Goal: Task Accomplishment & Management: Manage account settings

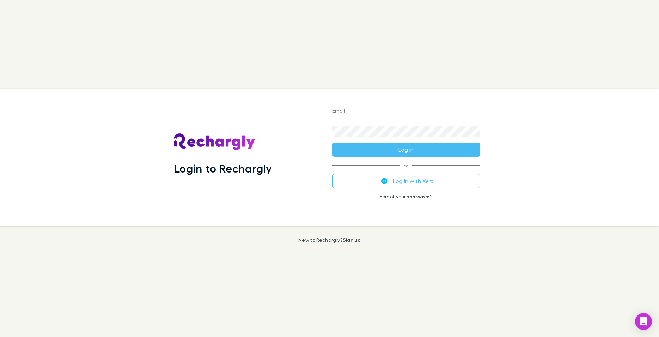
drag, startPoint x: 0, startPoint y: 0, endPoint x: 351, endPoint y: 110, distance: 368.2
click at [351, 110] on input "Email" at bounding box center [405, 111] width 147 height 11
type input "**********"
click at [332, 142] on button "Log in" at bounding box center [405, 149] width 147 height 14
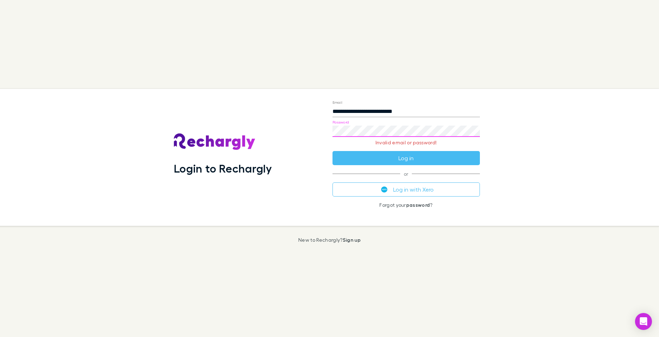
click at [381, 144] on p "Invalid email or password!" at bounding box center [405, 143] width 147 height 6
click at [405, 207] on p "Forgot your password ?" at bounding box center [405, 205] width 147 height 6
click at [332, 151] on button "Log in" at bounding box center [405, 158] width 147 height 14
click at [392, 207] on p "Forgot your password ?" at bounding box center [405, 205] width 147 height 6
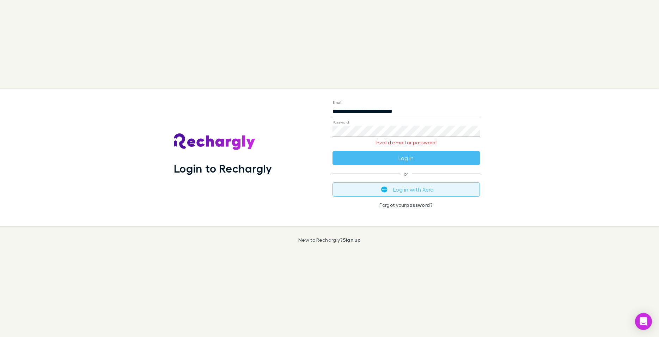
click at [393, 194] on button "Log in with Xero" at bounding box center [405, 189] width 147 height 14
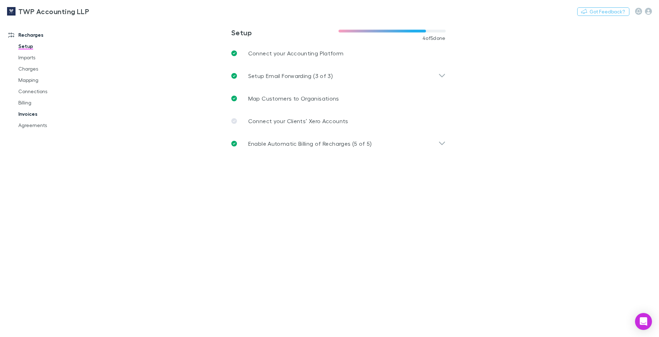
click at [26, 115] on link "Invoices" at bounding box center [53, 113] width 85 height 11
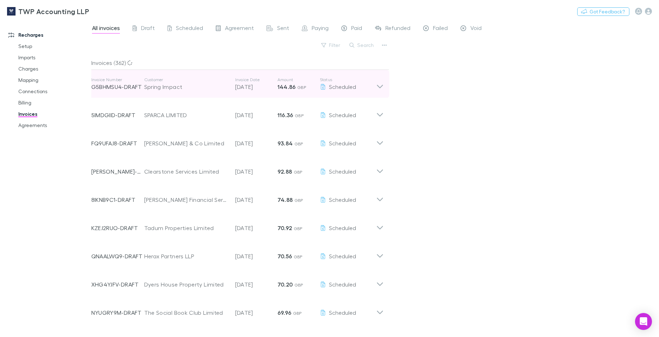
click at [150, 78] on p "Customer" at bounding box center [186, 80] width 84 height 6
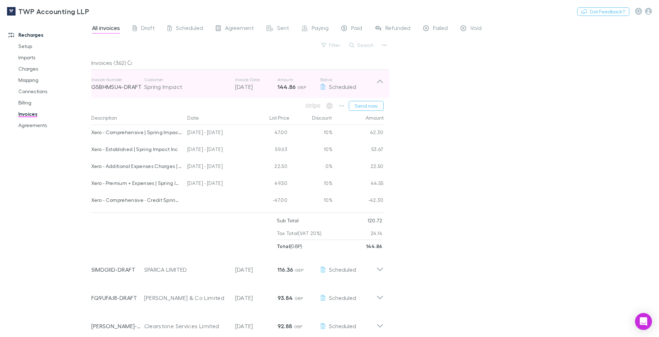
click at [150, 78] on p "Customer" at bounding box center [186, 80] width 84 height 6
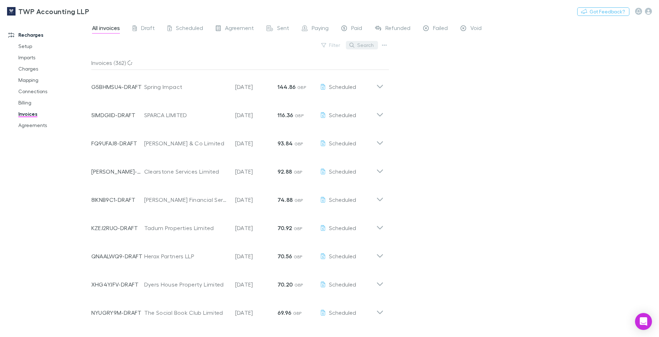
click at [362, 45] on button "Search" at bounding box center [362, 45] width 32 height 8
click at [69, 241] on div "Recharges Setup Imports Charges Mapping Connections Billing Invoices Agreements" at bounding box center [48, 176] width 97 height 309
click at [367, 47] on button "Search" at bounding box center [362, 45] width 32 height 8
click at [346, 43] on input "text" at bounding box center [349, 45] width 35 height 10
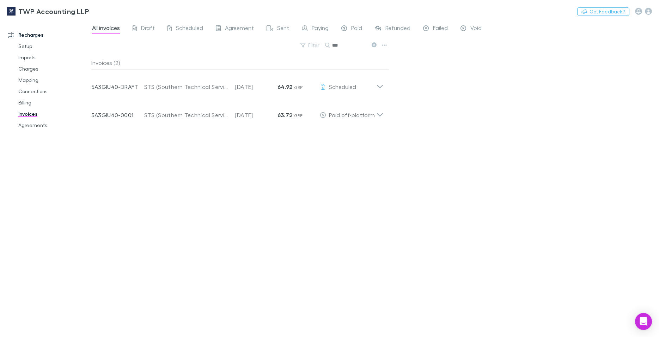
drag, startPoint x: 364, startPoint y: 117, endPoint x: 444, endPoint y: 105, distance: 80.9
click at [444, 105] on div "All invoices Draft Scheduled Agreement Sent Paying Paid Refunded Failed Void Fi…" at bounding box center [375, 178] width 568 height 317
click at [243, 318] on div "Invoices (2) Invoice Number 5A3GIU40-DRAFT Customer STS (Southern Technical Ser…" at bounding box center [240, 193] width 298 height 275
click at [246, 300] on div "Invoices (2) Invoice Number 5A3GIU40-DRAFT Customer STS (Southern Technical Ser…" at bounding box center [240, 193] width 298 height 275
click at [174, 221] on div "Invoices (2) Invoice Number 5A3GIU40-DRAFT Customer STS (Southern Technical Ser…" at bounding box center [240, 193] width 298 height 275
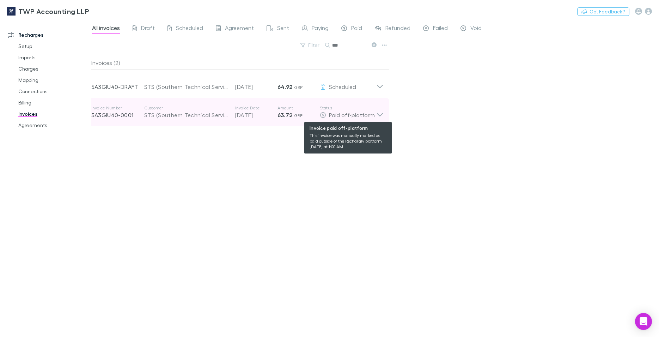
click at [375, 115] on div "Paid off-platform" at bounding box center [348, 115] width 56 height 8
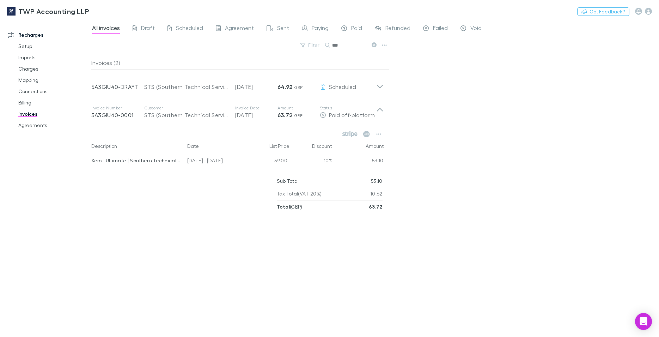
click at [442, 129] on div "All invoices Draft Scheduled Agreement Sent Paying Paid Refunded Failed Void Fi…" at bounding box center [375, 178] width 568 height 317
click at [376, 133] on icon "button" at bounding box center [378, 134] width 5 height 6
click at [461, 161] on div at bounding box center [329, 168] width 659 height 337
click at [442, 152] on div "All invoices Draft Scheduled Agreement Sent Paying Paid Refunded Failed Void Fi…" at bounding box center [375, 178] width 568 height 317
click at [344, 49] on input "***" at bounding box center [349, 45] width 35 height 10
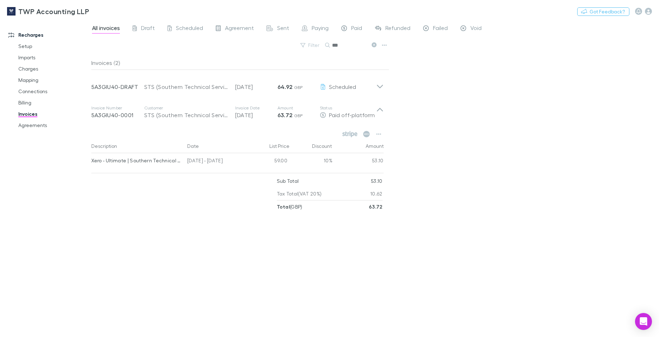
drag, startPoint x: 344, startPoint y: 49, endPoint x: 298, endPoint y: 47, distance: 45.5
click at [332, 47] on input "***" at bounding box center [349, 45] width 35 height 10
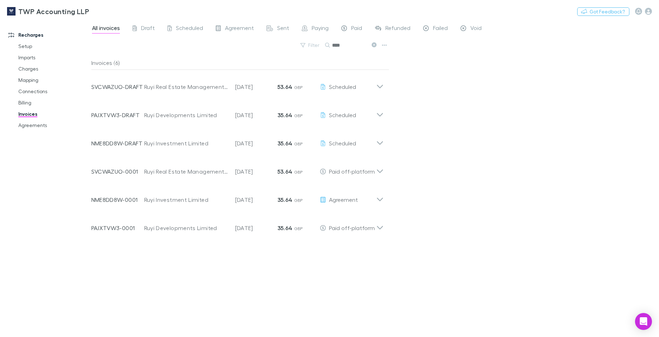
click at [341, 46] on input "****" at bounding box center [349, 45] width 35 height 10
drag, startPoint x: 343, startPoint y: 45, endPoint x: 313, endPoint y: 45, distance: 29.6
click at [332, 45] on input "****" at bounding box center [349, 45] width 35 height 10
type input "****"
